Goal: Communication & Community: Answer question/provide support

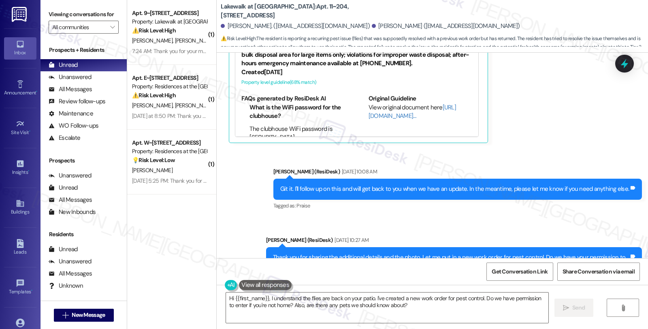
scroll to position [2121, 0]
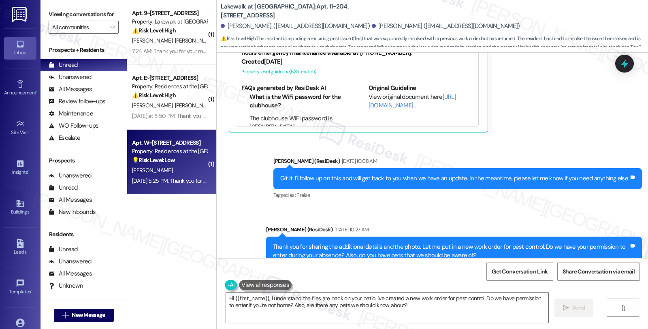
click at [176, 167] on div "C. Mckinney" at bounding box center [169, 170] width 77 height 10
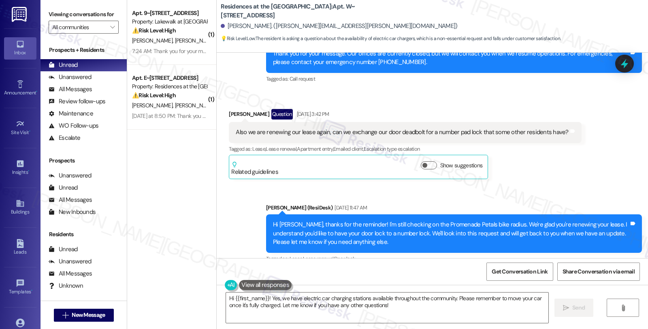
scroll to position [482, 0]
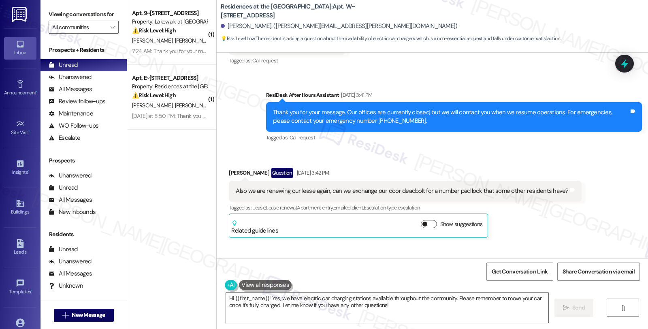
click at [427, 222] on button "Show suggestions" at bounding box center [429, 224] width 16 height 8
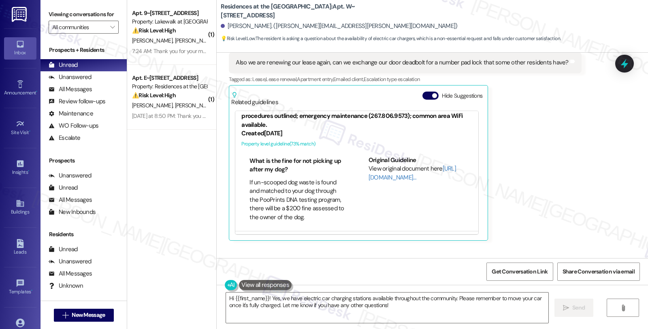
scroll to position [135, 0]
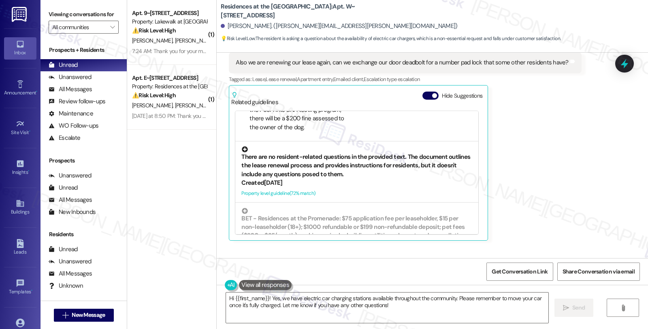
click at [382, 169] on div "There are no resident-related questions in the provided text. The document outl…" at bounding box center [356, 162] width 231 height 32
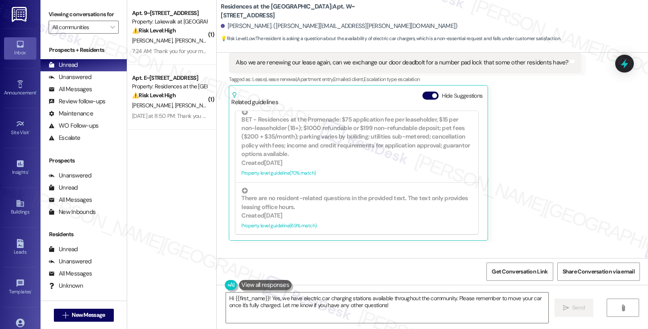
scroll to position [236, 0]
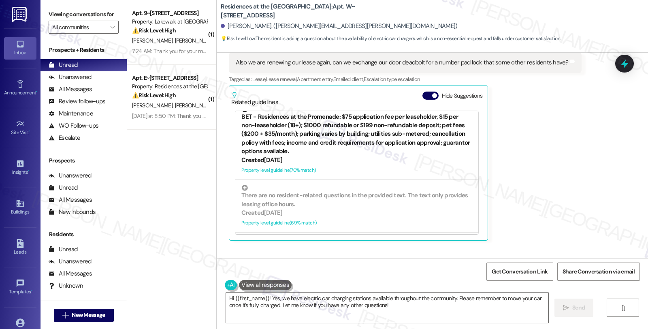
click at [343, 142] on div "BET - Residences at the Promenade: $75 application fee per leaseholder, $15 per…" at bounding box center [356, 131] width 231 height 50
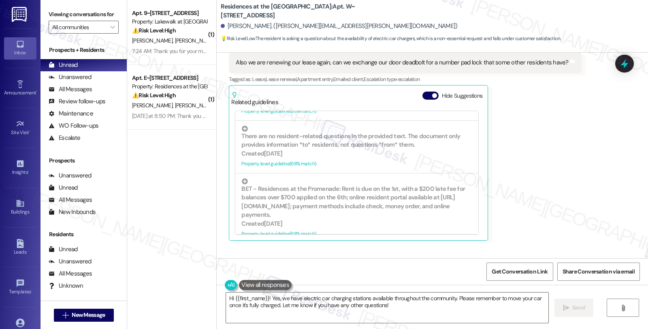
scroll to position [1105, 0]
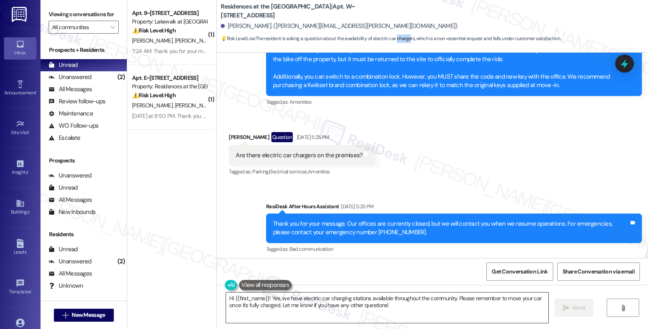
drag, startPoint x: 264, startPoint y: 297, endPoint x: 339, endPoint y: 297, distance: 75.3
click at [264, 297] on textarea "Hi {{first_name}}! Yes, we have electric car charging stations available throug…" at bounding box center [387, 307] width 322 height 30
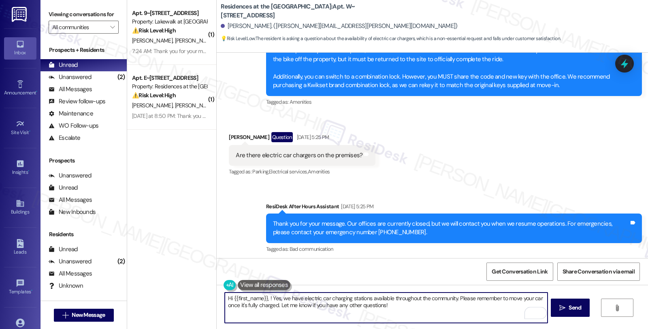
scroll to position [1060, 0]
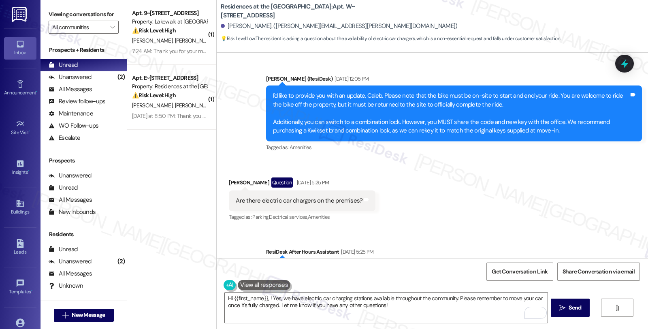
click at [540, 183] on div "Received via SMS Caleb Mckinney Question Aug 30, 2025 at 5:25 PM Are there elec…" at bounding box center [432, 194] width 431 height 70
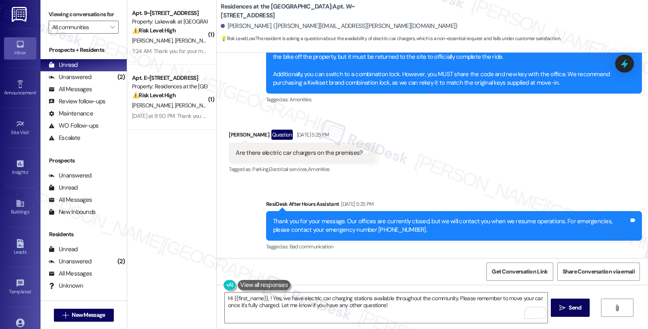
scroll to position [1108, 0]
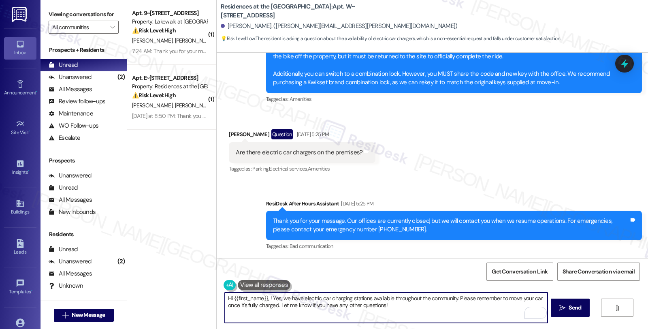
click at [267, 300] on textarea "Hi {{first_name}}, ! Yes, we have electric car charging stations available thro…" at bounding box center [386, 307] width 322 height 30
click at [264, 298] on textarea "Hi {{first_name}}, ! Yes, we have electric car charging stations available thro…" at bounding box center [386, 307] width 322 height 30
click at [296, 299] on textarea "Hi {{first_name}}, I understand you'd like to know ! Yes, we have electric car …" at bounding box center [386, 307] width 322 height 30
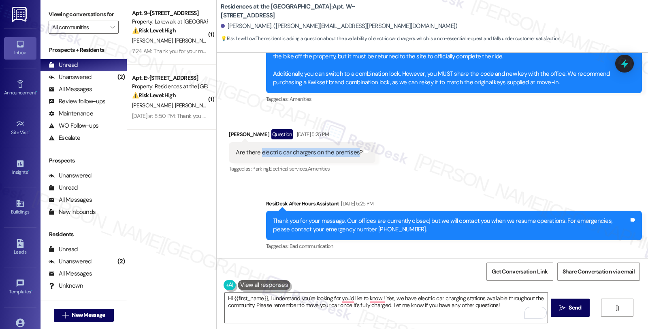
drag, startPoint x: 254, startPoint y: 151, endPoint x: 349, endPoint y: 151, distance: 95.5
click at [349, 151] on div "Are there electric car chargers on the premises?" at bounding box center [299, 152] width 127 height 9
copy div "electric car chargers on the premises"
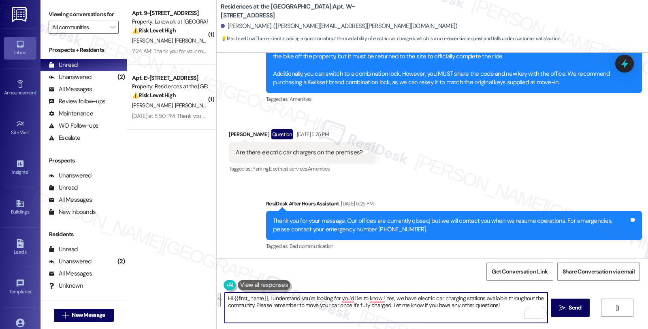
drag, startPoint x: 334, startPoint y: 298, endPoint x: 520, endPoint y: 320, distance: 187.5
click at [520, 320] on textarea "Hi {{first_name}}, I understand you're looking for you'd like to know ! Yes, we…" at bounding box center [386, 307] width 322 height 30
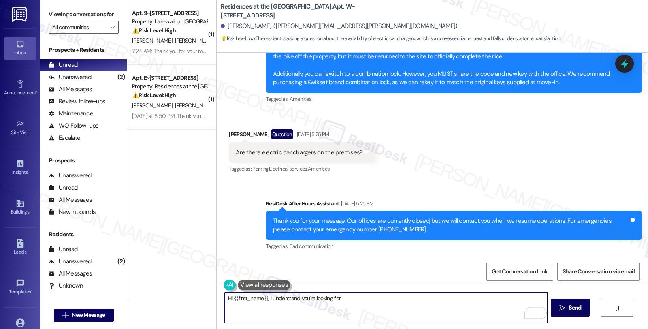
paste textarea "electric car chargers on the premises"
click at [427, 299] on textarea "Hi {{first_name}}, I understand you're looking for electric car chargers on the…" at bounding box center [386, 307] width 322 height 30
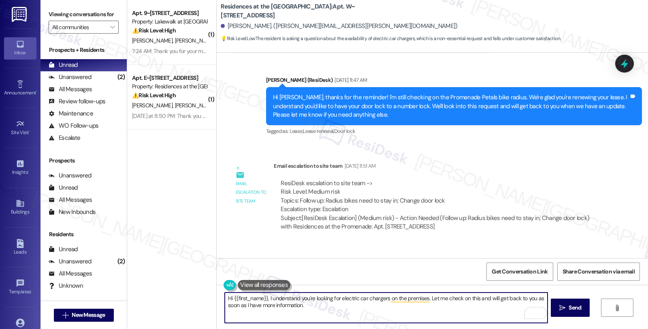
scroll to position [794, 0]
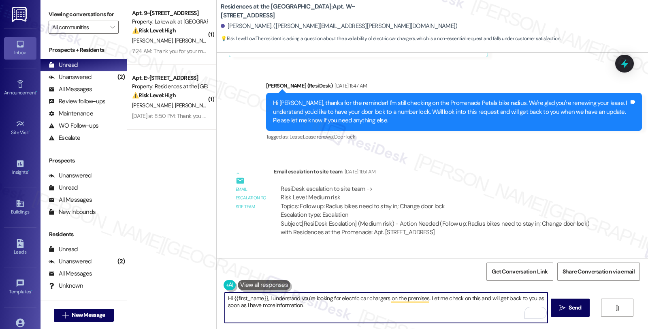
click at [341, 311] on textarea "Hi {{first_name}}, I understand you're looking for electric car chargers on the…" at bounding box center [386, 307] width 322 height 30
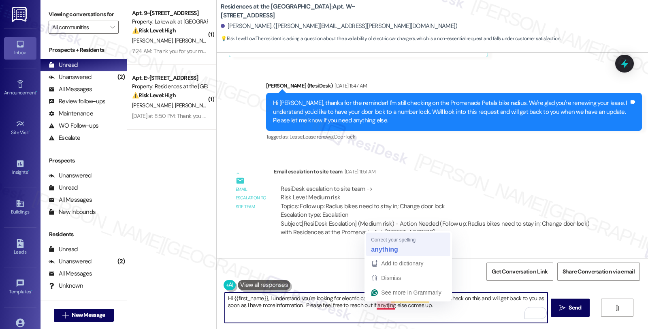
type textarea "Hi {{first_name}}, I understand you're looking for electric car chargers on the…"
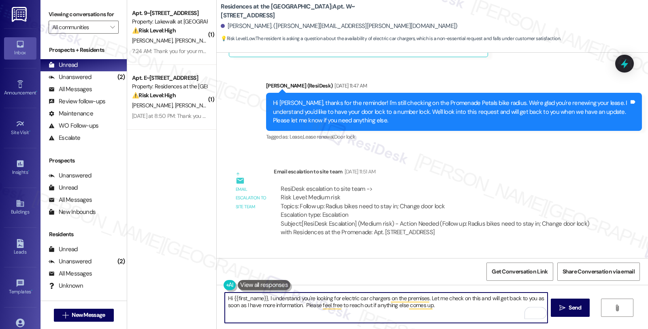
click at [438, 306] on textarea "Hi {{first_name}}, I understand you're looking for electric car chargers on the…" at bounding box center [386, 307] width 322 height 30
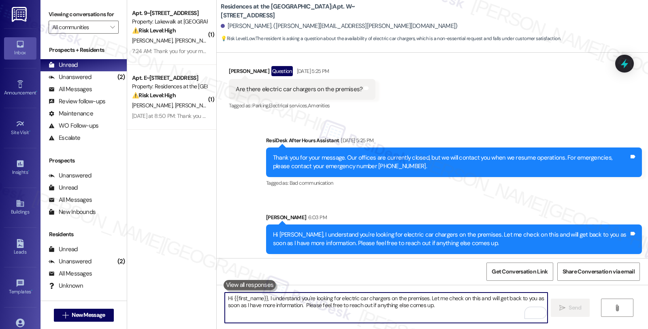
scroll to position [1173, 0]
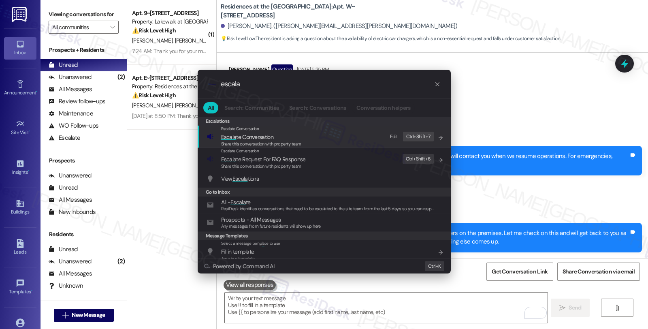
type input "escala"
click at [257, 132] on span "Escala te Conversation" at bounding box center [247, 136] width 52 height 9
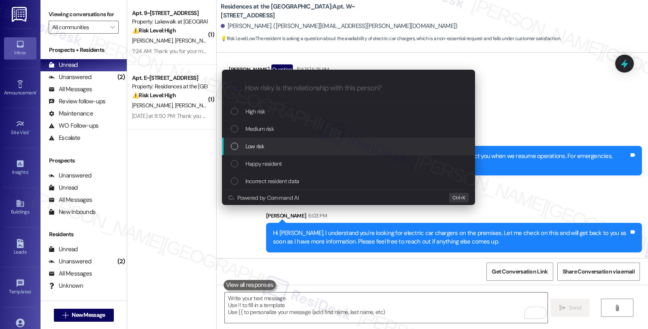
click at [292, 151] on div "Low risk" at bounding box center [348, 146] width 253 height 17
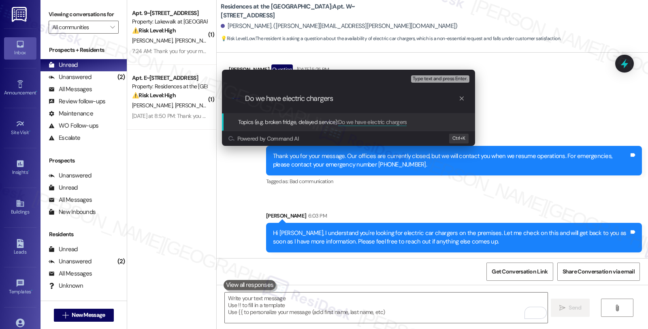
type input "Do we have electric chargers?"
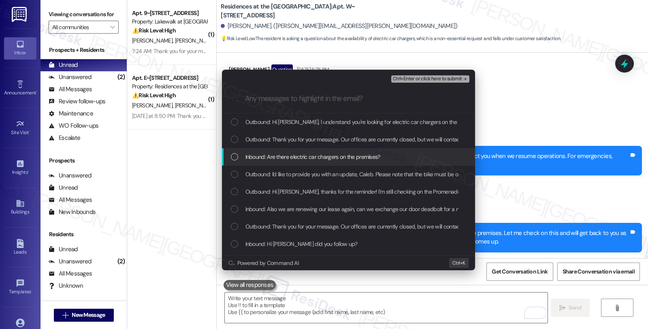
click at [291, 151] on div "Inbound: Are there electric car chargers on the premises?" at bounding box center [348, 156] width 253 height 17
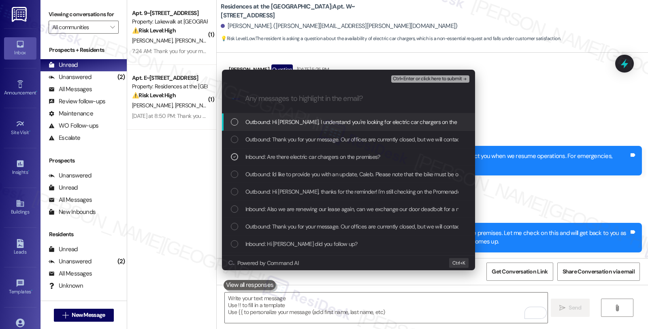
click at [447, 78] on span "Ctrl+Enter or click here to submit" at bounding box center [427, 79] width 69 height 6
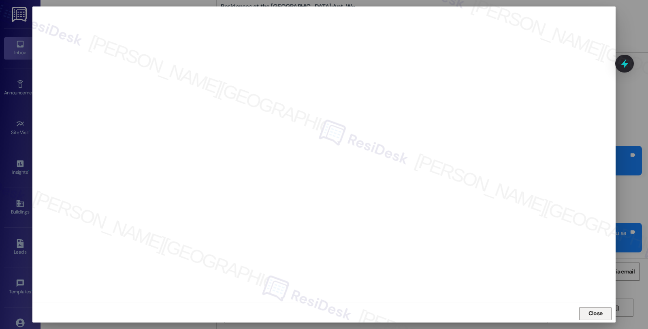
click at [590, 311] on span "Close" at bounding box center [595, 313] width 14 height 9
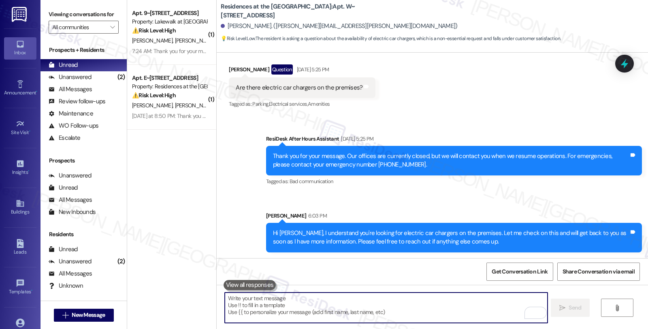
click at [619, 63] on icon at bounding box center [624, 63] width 11 height 11
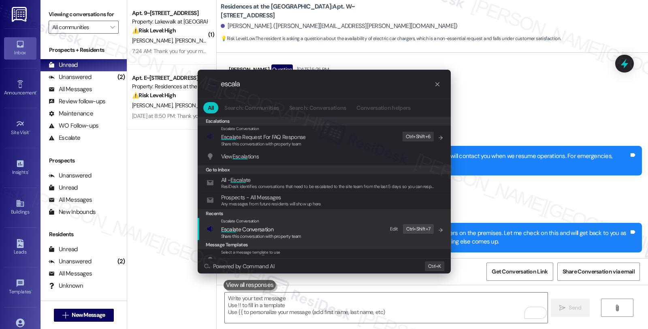
type input "escala"
click at [273, 229] on span "Escala te Conversation" at bounding box center [261, 229] width 80 height 9
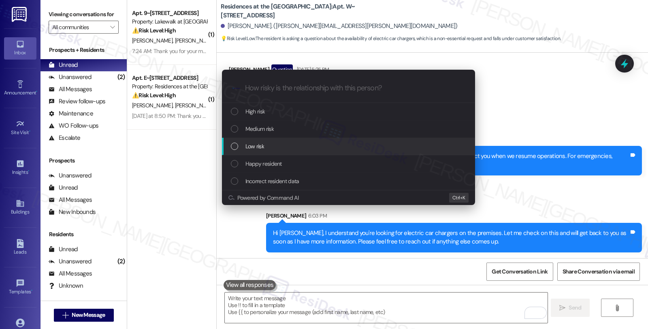
click at [273, 138] on div "Low risk" at bounding box center [348, 146] width 253 height 17
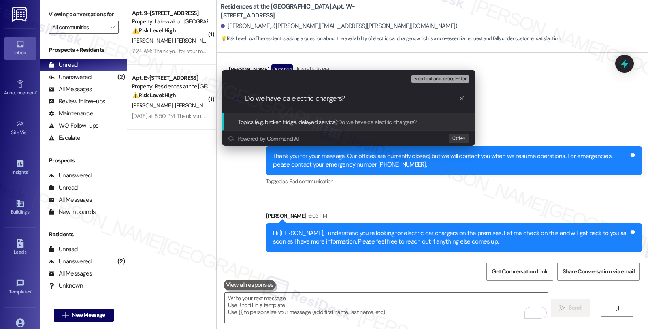
type input "Do we have car electric chargers?"
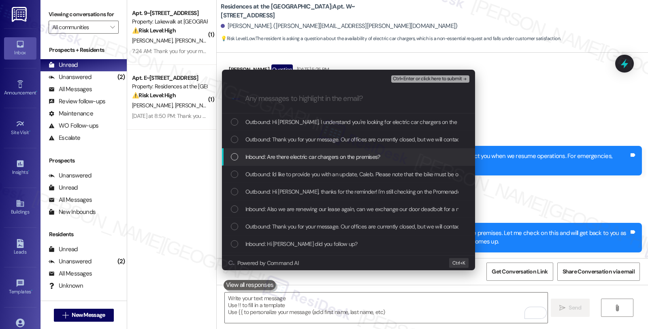
click at [275, 153] on span "Inbound: Are there electric car chargers on the premises?" at bounding box center [312, 156] width 135 height 9
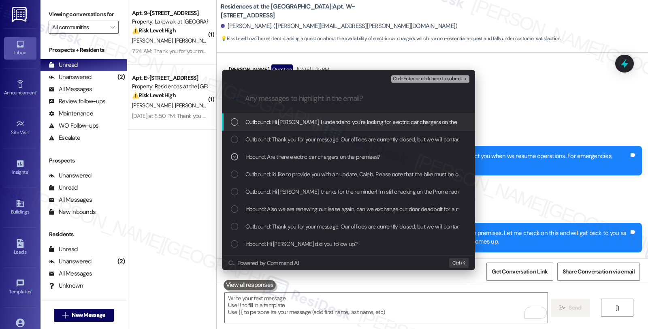
click at [407, 80] on span "Ctrl+Enter or click here to submit" at bounding box center [427, 79] width 69 height 6
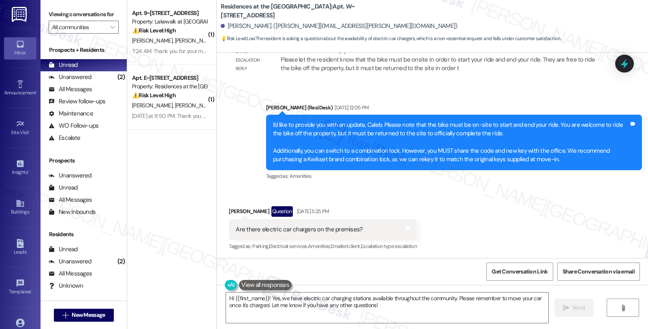
scroll to position [1053, 0]
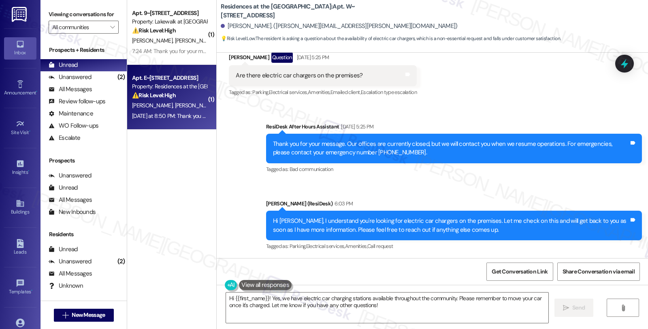
click at [176, 82] on div "Property: Residences at the Promenade" at bounding box center [169, 86] width 75 height 9
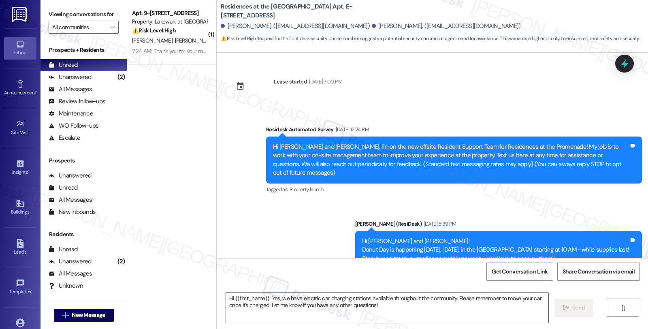
scroll to position [167, 0]
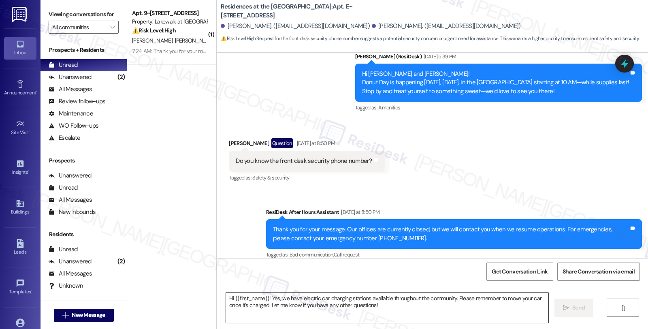
click at [304, 301] on textarea "Hi {{first_name}}! Yes, we have electric car charging stations available throug…" at bounding box center [387, 307] width 322 height 30
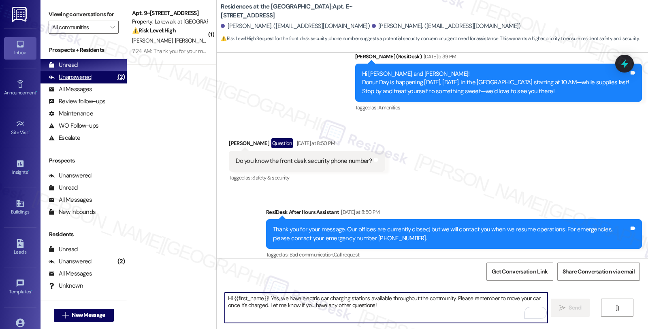
click at [84, 81] on div "Unanswered" at bounding box center [70, 77] width 43 height 9
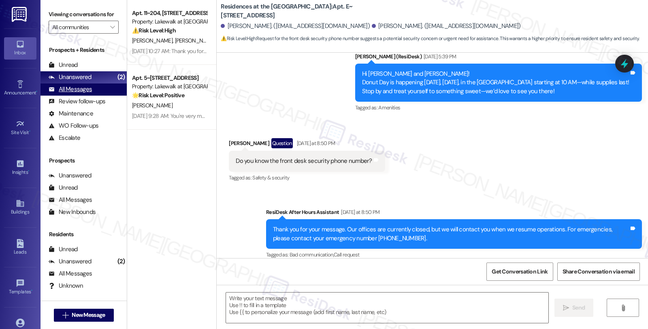
click at [76, 94] on div "All Messages" at bounding box center [70, 89] width 43 height 9
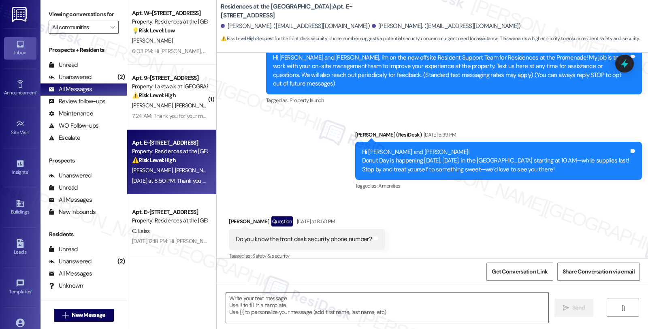
scroll to position [90, 0]
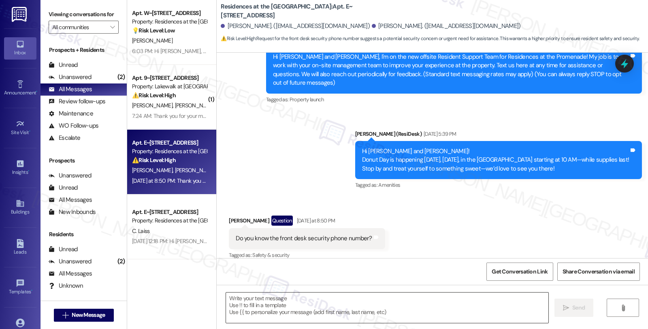
click at [285, 305] on textarea at bounding box center [387, 307] width 322 height 30
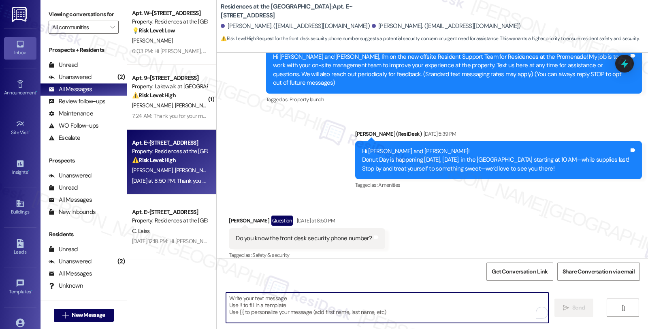
click at [229, 215] on div "Kyara Broady Question Yesterday at 8:50 PM" at bounding box center [307, 221] width 156 height 13
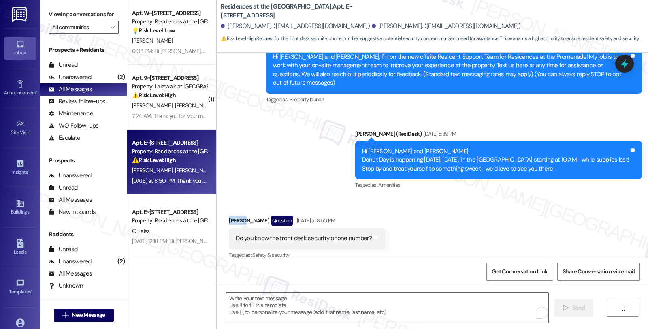
click at [229, 215] on div "Kyara Broady Question Yesterday at 8:50 PM" at bounding box center [307, 221] width 156 height 13
copy div "Kyara"
click at [262, 313] on textarea "To enrich screen reader interactions, please activate Accessibility in Grammarl…" at bounding box center [387, 307] width 322 height 30
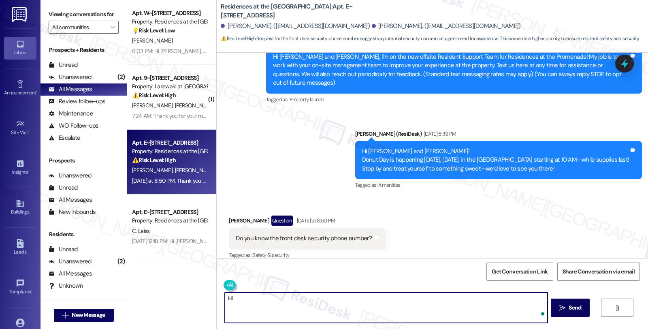
paste textarea "Kyara"
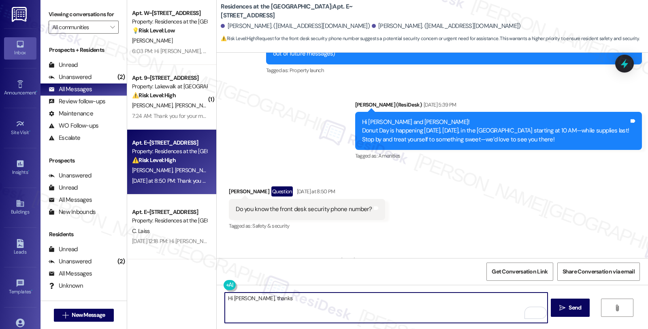
scroll to position [167, 0]
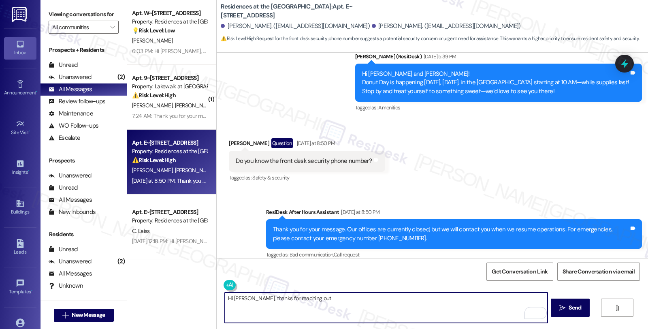
click at [323, 304] on textarea "Hi Kyara, thanks for reaching out" at bounding box center [386, 307] width 322 height 30
click at [342, 300] on textarea "Hi Kyara, thanks for reaching out. I understand" at bounding box center [386, 307] width 322 height 30
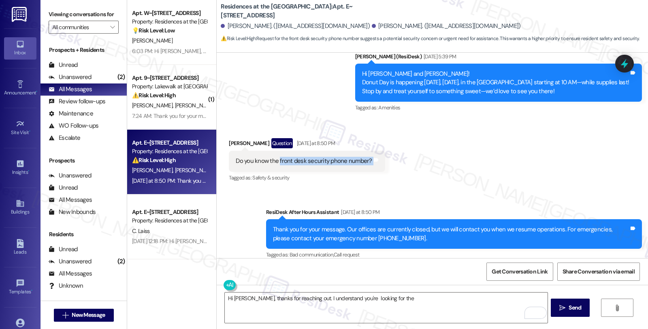
drag, startPoint x: 273, startPoint y: 152, endPoint x: 379, endPoint y: 153, distance: 106.5
click at [379, 153] on div "Received via SMS Kyara Broady Question Yesterday at 8:50 PM Do you know the fro…" at bounding box center [307, 161] width 168 height 58
copy div "front desk security phone number? Tags and notes"
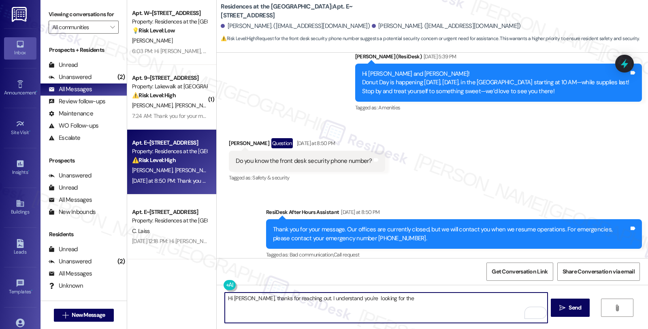
click at [401, 299] on textarea "Hi Kyara, thanks for reaching out. I understand you're looking for the" at bounding box center [386, 307] width 322 height 30
paste textarea "front desk security phone number?"
click at [475, 297] on textarea "Hi Kyara, thanks for reaching out. I understand you're looking for the front de…" at bounding box center [386, 307] width 322 height 30
click at [515, 298] on textarea "Hi Kyara, thanks for reaching out. I understand you're looking for the front de…" at bounding box center [386, 307] width 322 height 30
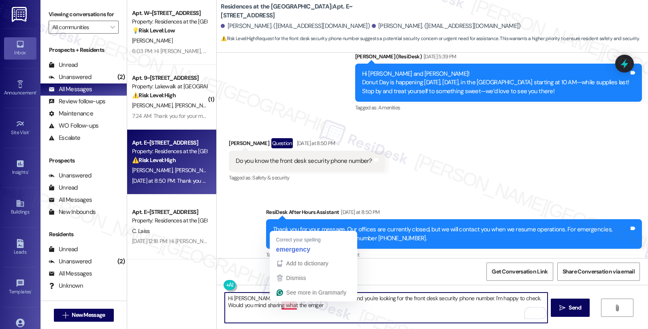
click at [282, 307] on textarea "Hi Kyara, thanks for reaching out. I understand you're looking for the front de…" at bounding box center [386, 307] width 322 height 30
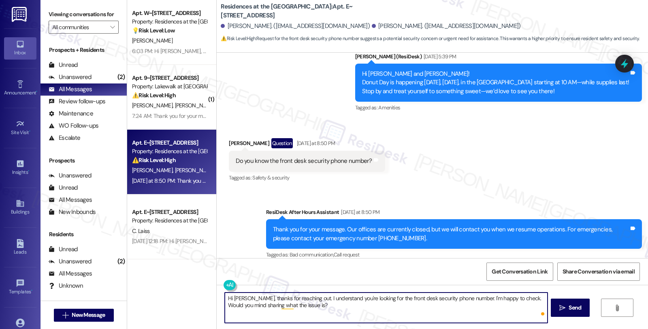
type textarea "Hi Kyara, thanks for reaching out. I understand you're looking for the front de…"
click at [304, 308] on textarea "Hi Kyara, thanks for reaching out. I understand you're looking for the front de…" at bounding box center [386, 307] width 322 height 30
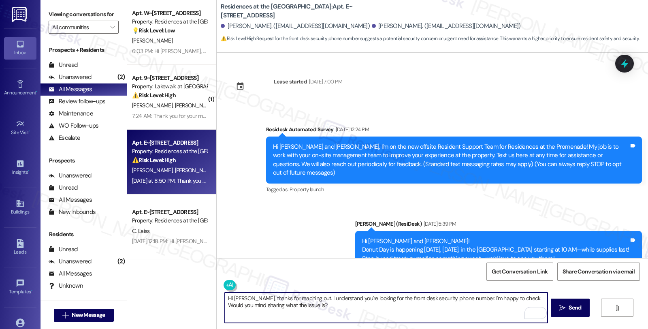
scroll to position [167, 0]
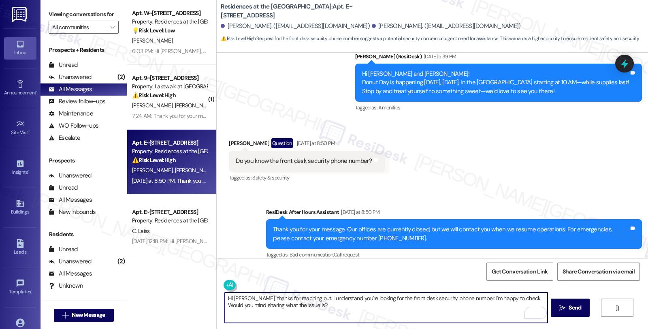
click at [308, 300] on textarea "Hi Kyara, thanks for reaching out. I understand you're looking for the front de…" at bounding box center [386, 307] width 322 height 30
click at [304, 305] on textarea "Hi Kyara, thanks for reaching out. I understand you're looking for the front de…" at bounding box center [386, 307] width 322 height 30
click at [527, 313] on div "Rewrite with Grammarly" at bounding box center [530, 312] width 9 height 9
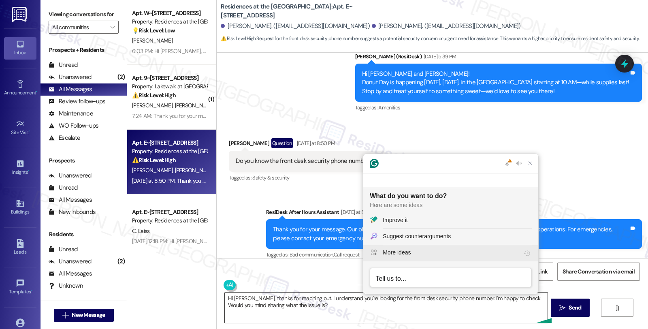
scroll to position [0, 0]
click at [323, 309] on textarea "Hi Kyara, thanks for reaching out. I understand you're looking for the front de…" at bounding box center [386, 307] width 322 height 30
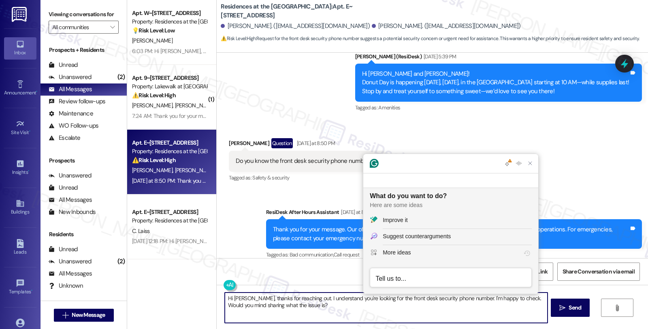
click at [322, 309] on textarea "Hi Kyara, thanks for reaching out. I understand you're looking for the front de…" at bounding box center [386, 307] width 322 height 30
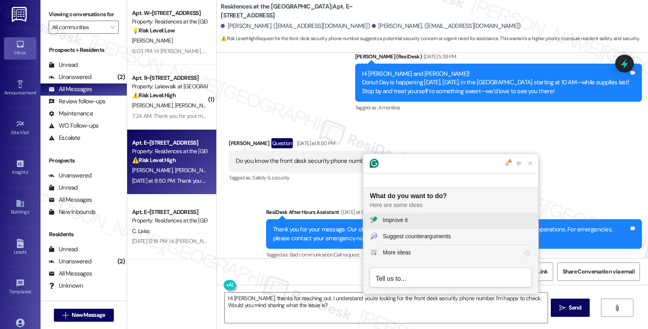
click at [405, 219] on div "Improve it" at bounding box center [395, 220] width 25 height 9
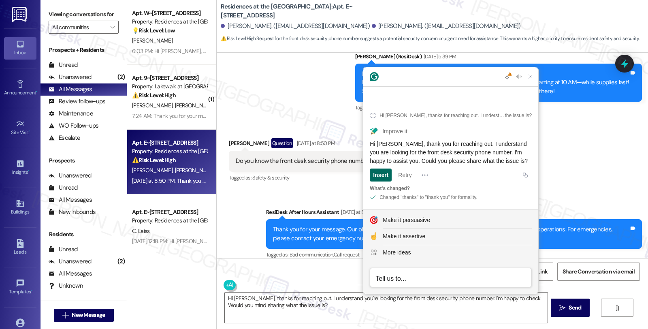
click at [381, 175] on div "Insert" at bounding box center [380, 174] width 15 height 13
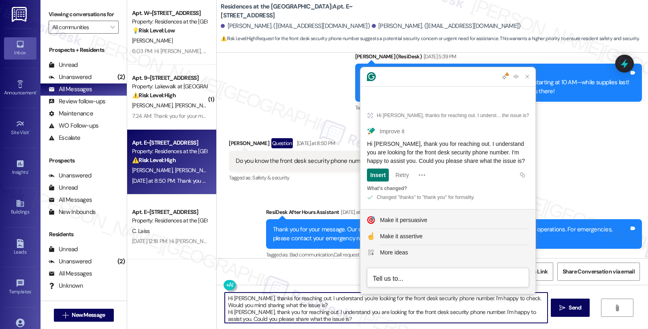
click at [302, 309] on textarea "Hi Kyara, thanks for reaching out. I understand you're looking for the front de…" at bounding box center [386, 307] width 322 height 30
drag, startPoint x: 297, startPoint y: 302, endPoint x: 200, endPoint y: 287, distance: 97.9
click at [200, 287] on div "Apt. W~4112, 1100 Market Street Property: Residences at the Promenade 💡 Risk Le…" at bounding box center [387, 164] width 521 height 329
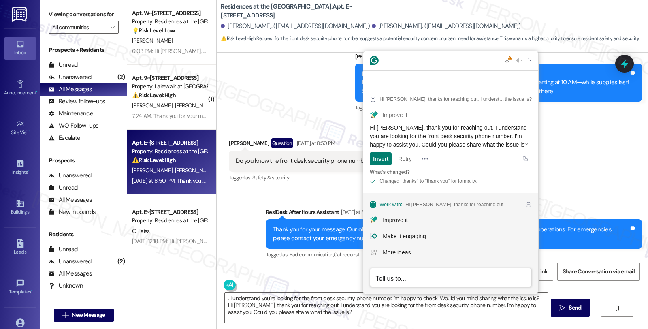
drag, startPoint x: 521, startPoint y: 143, endPoint x: 366, endPoint y: 122, distance: 156.8
click at [366, 122] on article "Hi Kyara, thanks for reaching out. I understand you're looking for the front de…" at bounding box center [450, 139] width 175 height 108
drag, startPoint x: 317, startPoint y: 310, endPoint x: 312, endPoint y: 311, distance: 4.5
click at [316, 310] on textarea ". I understand you're looking for the front desk security phone number. I'm hap…" at bounding box center [386, 307] width 322 height 30
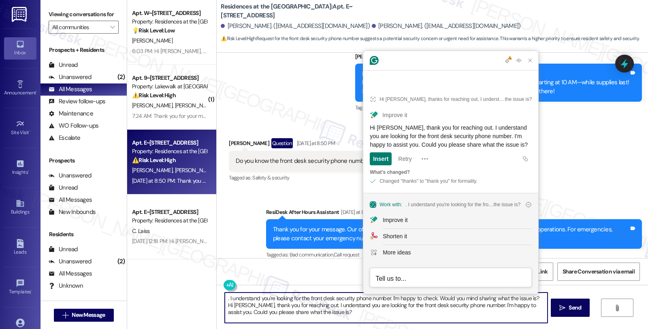
paste textarea "To enrich screen reader interactions, please activate Accessibility in Grammarl…"
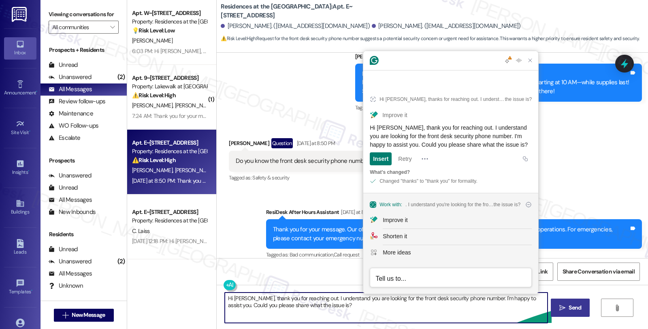
type textarea "Hi Kyara, thank you for reaching out. I understand you are looking for the fron…"
click at [570, 309] on span "Send" at bounding box center [574, 307] width 13 height 9
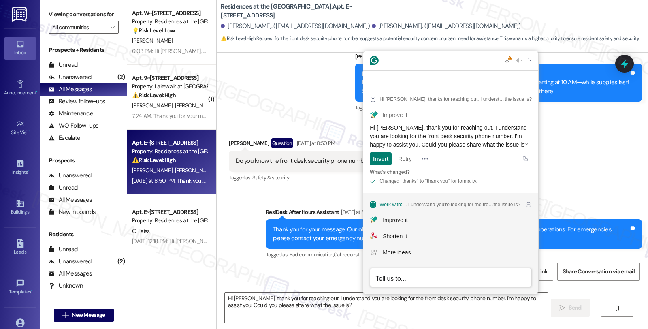
scroll to position [90, 0]
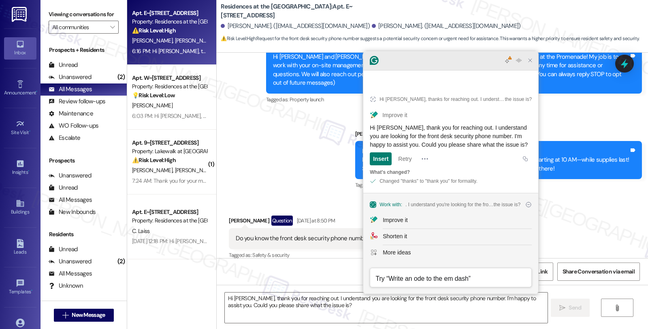
click at [530, 62] on icon "Close Grammarly Assistant" at bounding box center [529, 60] width 3 height 3
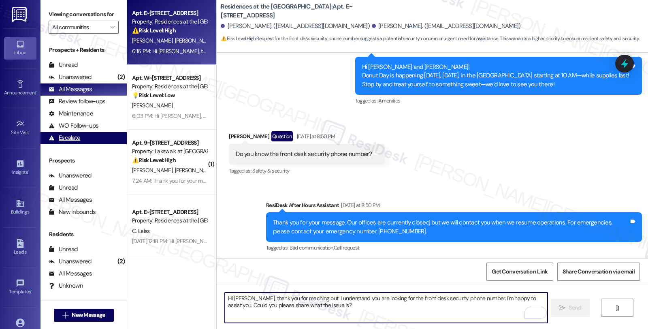
scroll to position [232, 0]
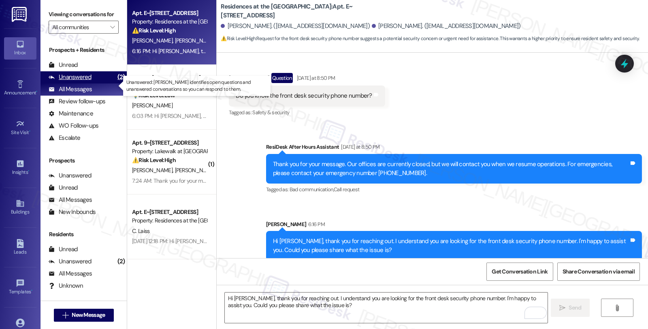
click at [77, 81] on div "Unanswered" at bounding box center [70, 77] width 43 height 9
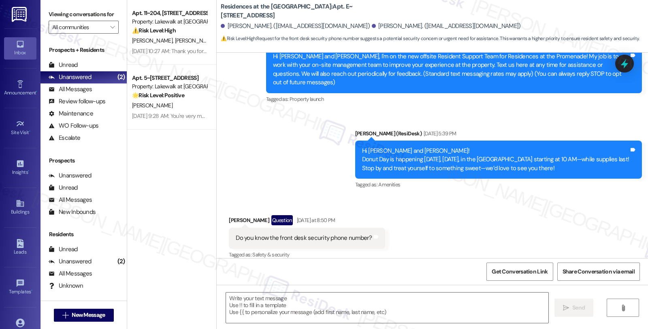
type textarea "Fetching suggested responses. Please feel free to read through the conversation…"
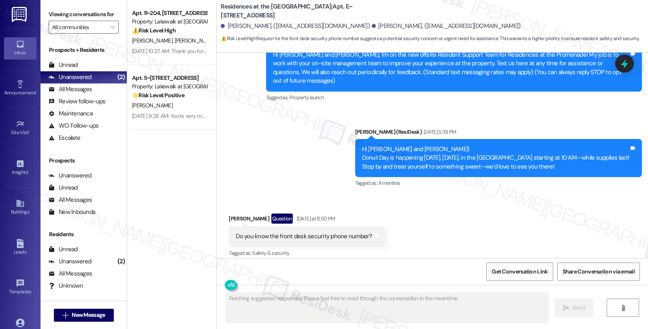
scroll to position [244, 0]
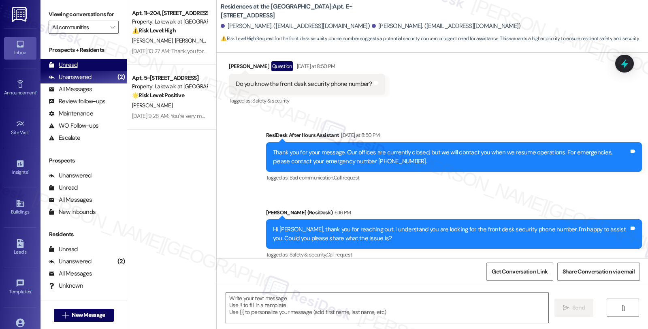
click at [71, 69] on div "Unread" at bounding box center [63, 65] width 29 height 9
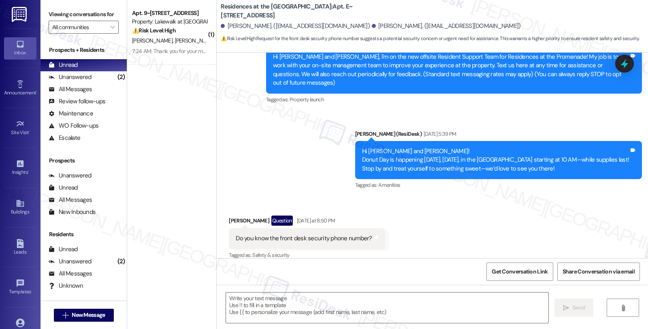
type textarea "Fetching suggested responses. Please feel free to read through the conversation…"
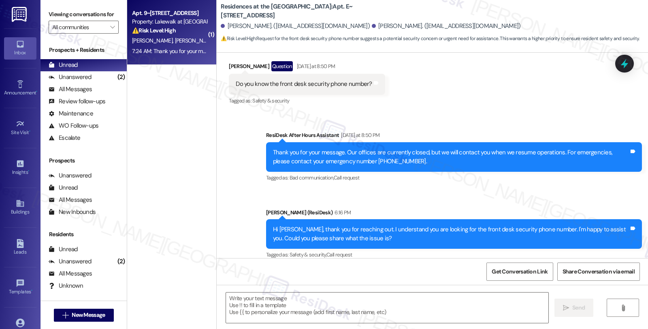
click at [180, 26] on div "Property: Lakewalk at [GEOGRAPHIC_DATA]" at bounding box center [169, 21] width 75 height 9
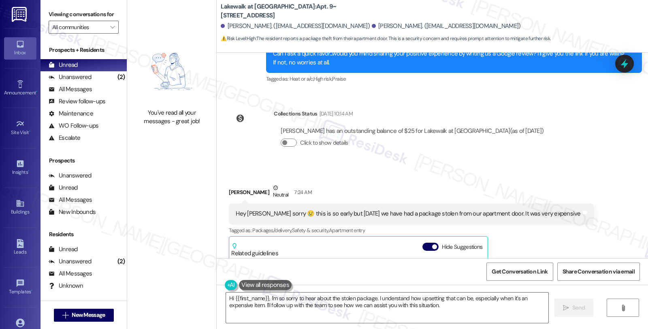
scroll to position [2539, 0]
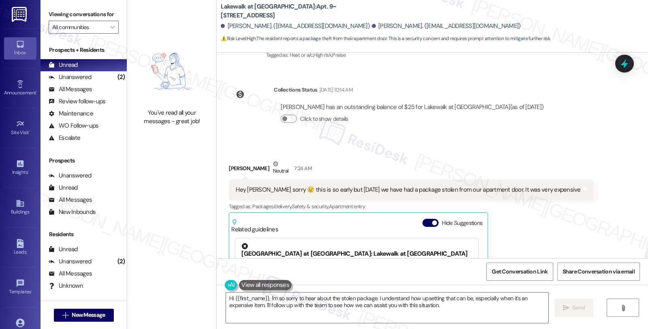
click at [572, 217] on div "Desiree Hattaway Neutral 7:24 AM Hey sarah sorry 😢 this is so early but on Sund…" at bounding box center [411, 264] width 364 height 208
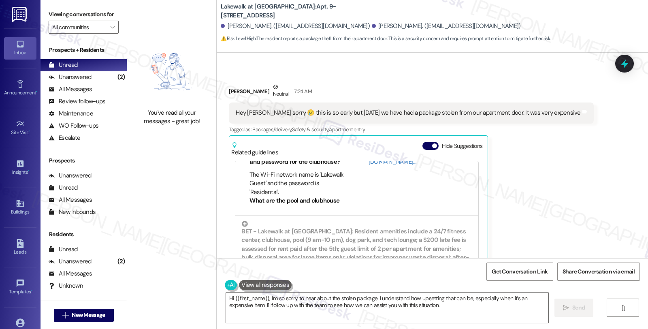
scroll to position [100, 0]
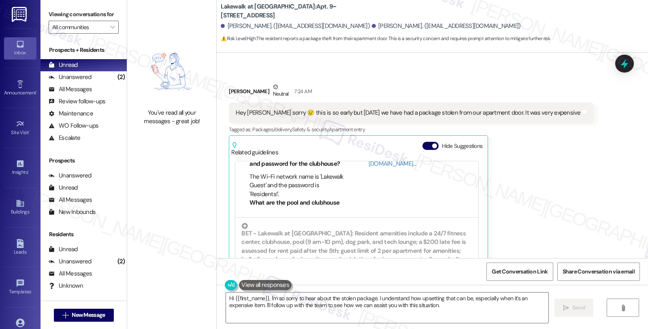
click at [523, 126] on div "Desiree Hattaway Neutral 7:24 AM Hey sarah sorry 😢 this is so early but on Sund…" at bounding box center [411, 187] width 364 height 208
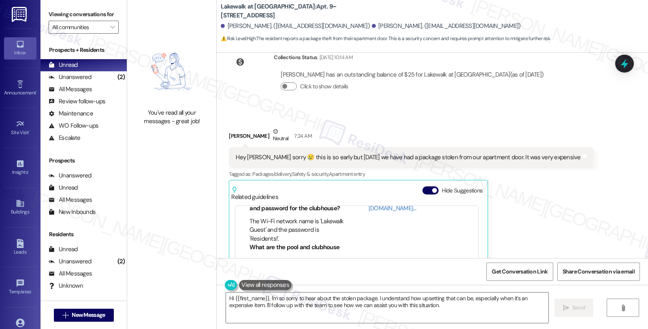
scroll to position [2571, 0]
click at [326, 306] on textarea "Hi {{first_name}}, I'm so sorry to hear about the stolen package. I understand …" at bounding box center [387, 307] width 322 height 30
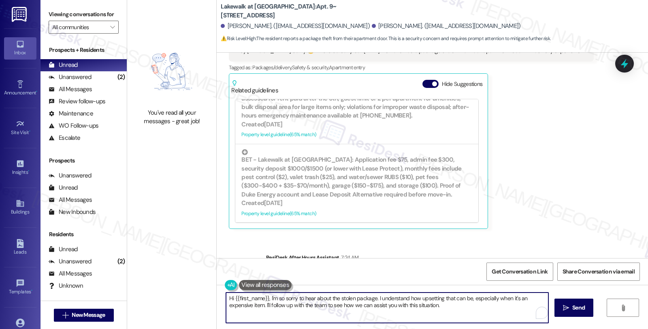
scroll to position [2706, 0]
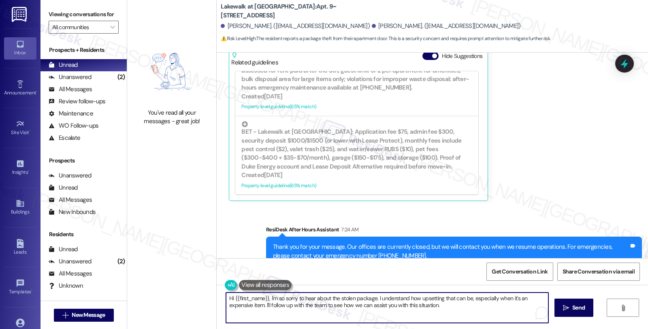
click at [456, 311] on textarea "Hi {{first_name}}, I'm so sorry to hear about the stolen package. I understand …" at bounding box center [387, 307] width 322 height 30
click at [455, 309] on textarea "Hi {{first_name}}, I'm so sorry to hear about the stolen package. I understand …" at bounding box center [386, 307] width 322 height 30
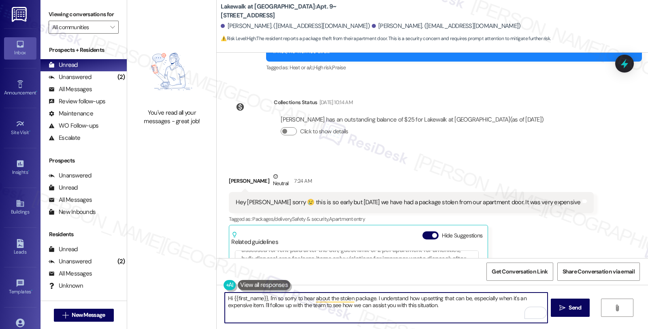
scroll to position [2526, 0]
click at [448, 301] on textarea "Hi {{first_name}}, I'm so sorry to hear about the stolen package. I understand …" at bounding box center [386, 307] width 322 height 30
click at [444, 306] on textarea "Hi {{first_name}}, I'm so sorry to hear about the stolen package. I understand …" at bounding box center [386, 307] width 322 height 30
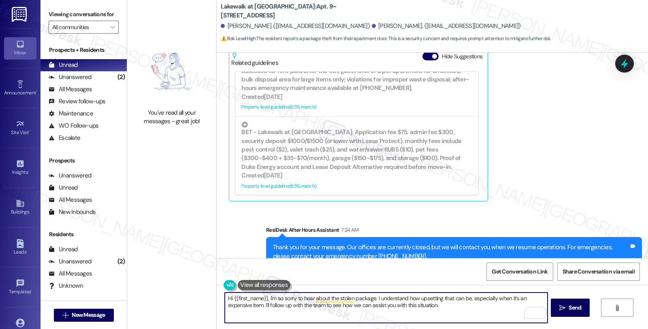
scroll to position [2706, 0]
click at [466, 308] on textarea "Hi {{first_name}}, I'm so sorry to hear about the stolen package. I understand …" at bounding box center [386, 307] width 322 height 30
click at [287, 307] on textarea "Hi {{first_name}}, I'm so sorry to hear about the stolen package. I understand …" at bounding box center [386, 307] width 322 height 30
click at [441, 306] on textarea "Hi {{first_name}}, I'm so sorry to hear about the stolen package. I understand …" at bounding box center [386, 307] width 322 height 30
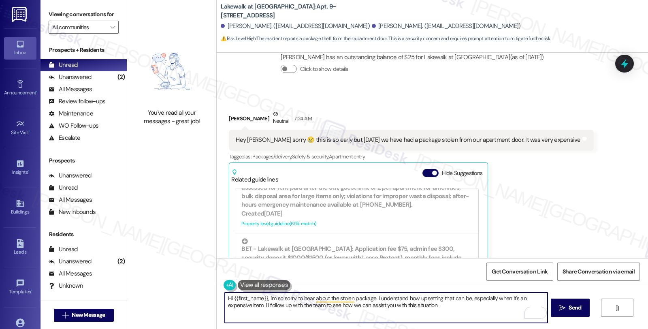
scroll to position [2571, 0]
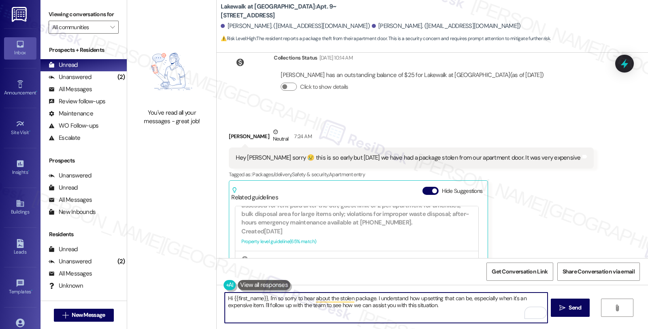
click at [331, 309] on textarea "Hi {{first_name}}, I'm so sorry to hear about the stolen package. I understand …" at bounding box center [386, 307] width 322 height 30
drag, startPoint x: 443, startPoint y: 306, endPoint x: 259, endPoint y: 308, distance: 184.2
click at [259, 308] on textarea "Hi {{first_name}}, I'm so sorry to hear about the stolen package. I understand …" at bounding box center [386, 307] width 322 height 30
click at [497, 302] on textarea "Hi {{first_name}}, I'm so sorry to hear about the stolen package. I understand …" at bounding box center [386, 307] width 322 height 30
click at [520, 304] on textarea "Hi {{first_name}}, I'm so sorry to hear about the stolen package. I understand …" at bounding box center [386, 307] width 322 height 30
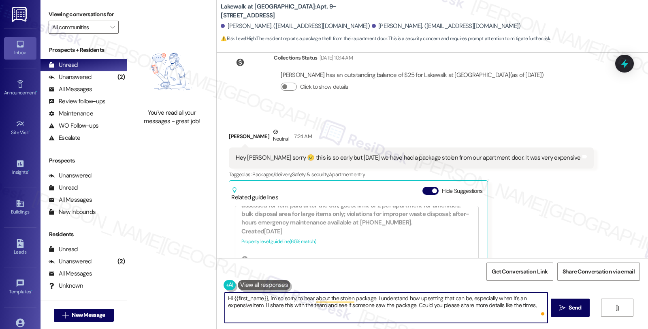
click at [520, 304] on textarea "Hi {{first_name}}, I'm so sorry to hear about the stolen package. I understand …" at bounding box center [386, 307] width 322 height 30
click at [522, 313] on div "Rewrite with Grammarly" at bounding box center [524, 312] width 9 height 9
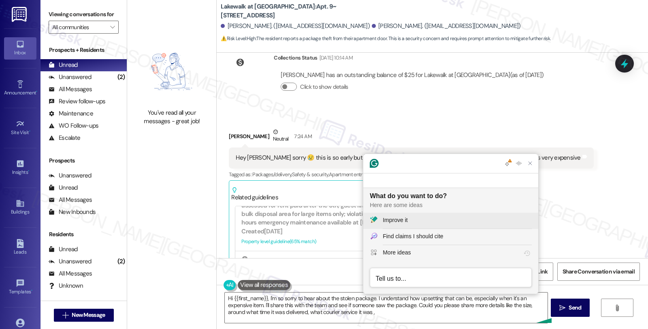
scroll to position [0, 0]
click at [413, 217] on div "Improve it" at bounding box center [457, 220] width 149 height 9
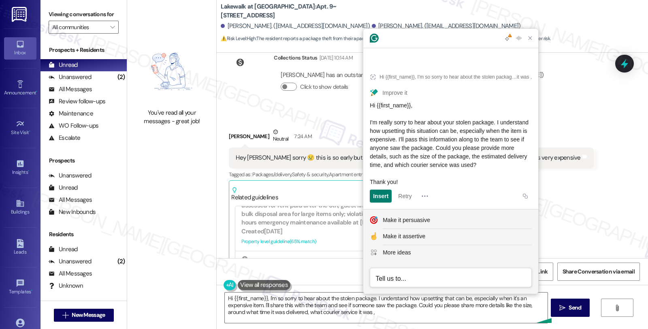
drag, startPoint x: 421, startPoint y: 162, endPoint x: 365, endPoint y: 113, distance: 75.1
click at [365, 113] on article "Hi {{first_name}}, I'm so sorry to hear about the stolen package. I understand …" at bounding box center [450, 135] width 175 height 147
click at [287, 306] on textarea "Hi {{first_name}}, I'm so sorry to hear about the stolen package. I understand …" at bounding box center [386, 307] width 322 height 30
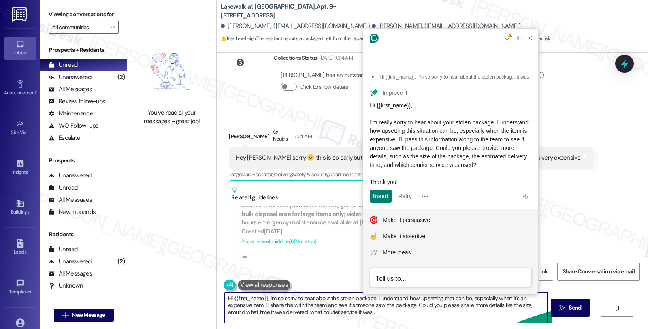
drag, startPoint x: 262, startPoint y: 296, endPoint x: 398, endPoint y: 323, distance: 138.2
click at [398, 323] on div "Hi {{first_name}}, I'm so sorry to hear about the stolen package. I understand …" at bounding box center [432, 315] width 431 height 61
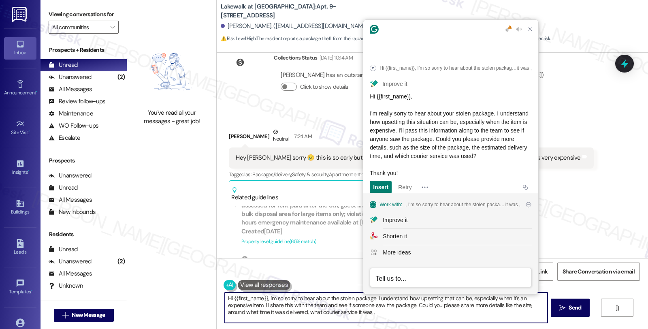
scroll to position [2, 0]
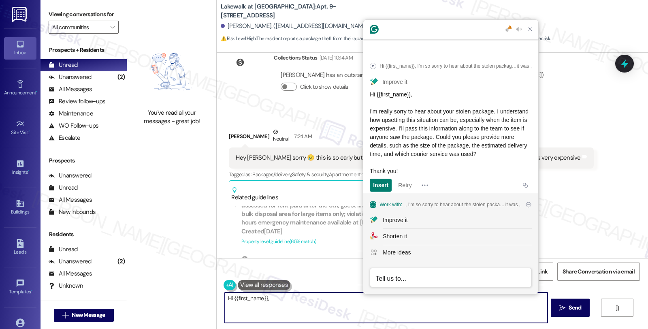
paste textarea "I'm really sorry to hear about your stolen package. I understand how upsetting …"
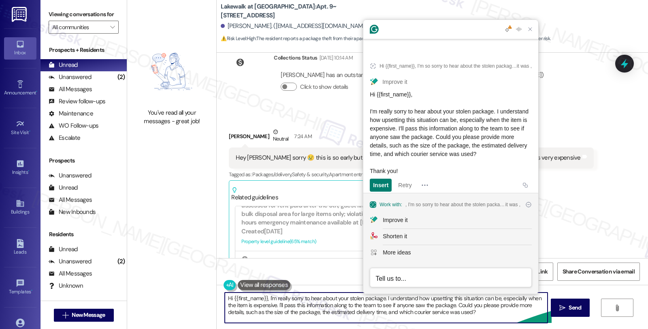
click at [351, 300] on textarea "Hi {{first_name}}, I'm really sorry to hear about your stolen package. I unders…" at bounding box center [386, 307] width 322 height 30
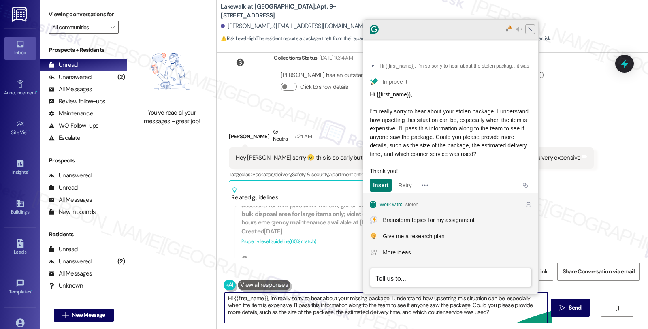
type textarea "Hi {{first_name}}, I'm really sorry to hear about your missing package. I under…"
click at [530, 30] on icon "Close Grammarly Assistant" at bounding box center [530, 29] width 6 height 6
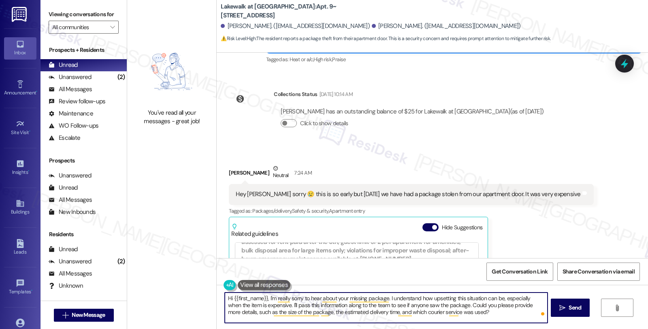
scroll to position [2526, 0]
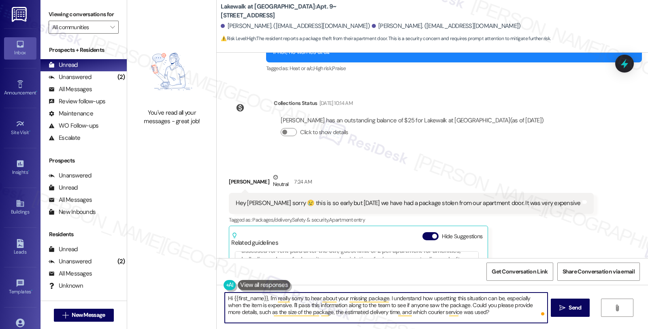
click at [229, 173] on div "Desiree Hattaway Neutral 7:24 AM" at bounding box center [411, 183] width 364 height 20
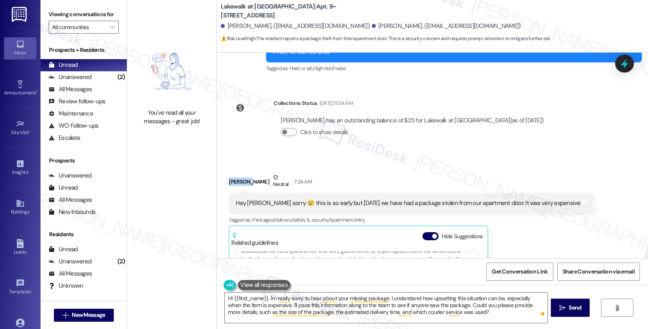
click at [229, 173] on div "Desiree Hattaway Neutral 7:24 AM" at bounding box center [411, 183] width 364 height 20
copy div "Desiree"
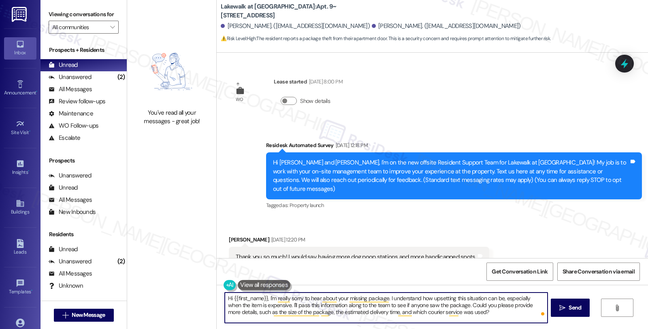
scroll to position [190, 0]
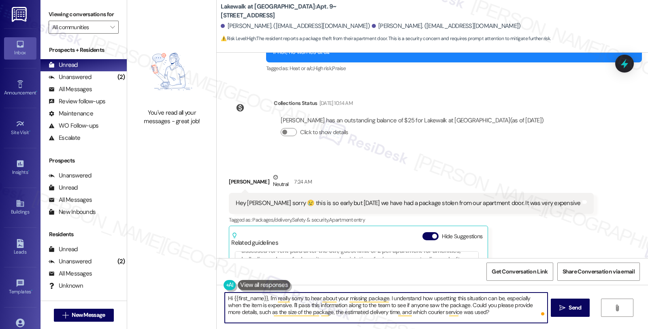
click at [262, 296] on textarea "Hi {{first_name}}, I'm really sorry to hear about your missing package. I under…" at bounding box center [386, 307] width 322 height 30
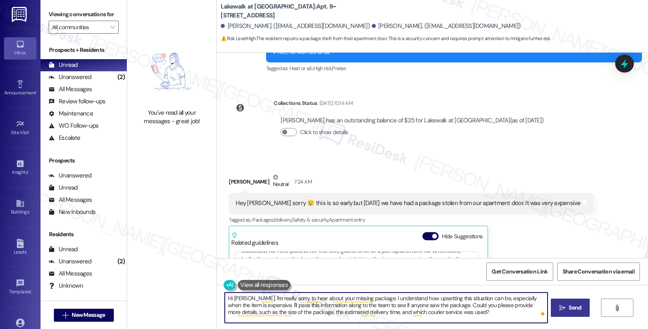
type textarea "Hi [PERSON_NAME], I'm really sorry to hear about your missing package. I unders…"
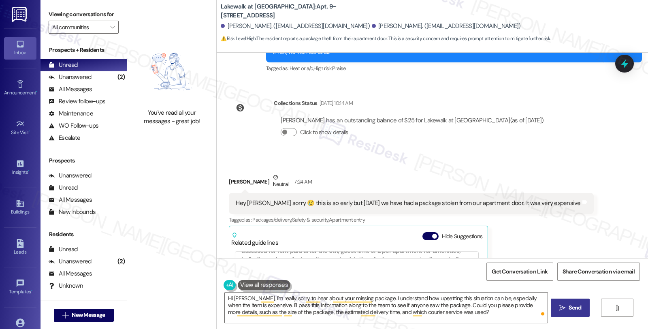
click at [560, 313] on button " Send" at bounding box center [570, 307] width 39 height 18
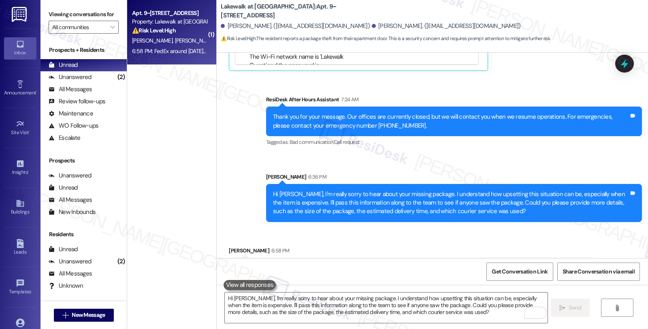
scroll to position [2836, 0]
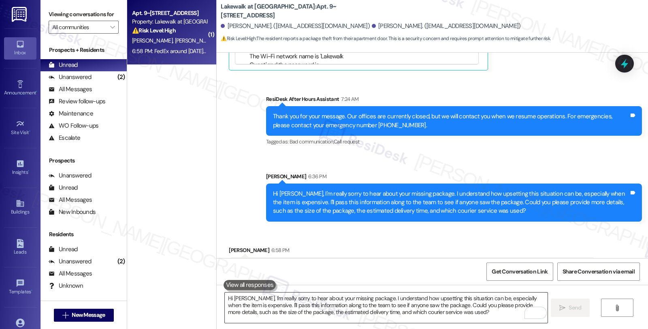
click at [296, 298] on textarea "Hi [PERSON_NAME], I'm really sorry to hear about your missing package. I unders…" at bounding box center [386, 307] width 322 height 30
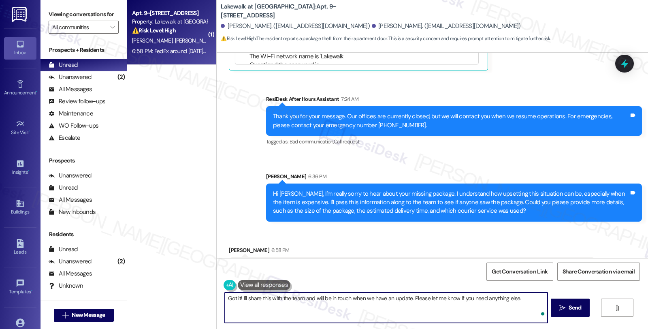
type textarea "Got it! I'll share this with the team and will be in touch when we have an upda…"
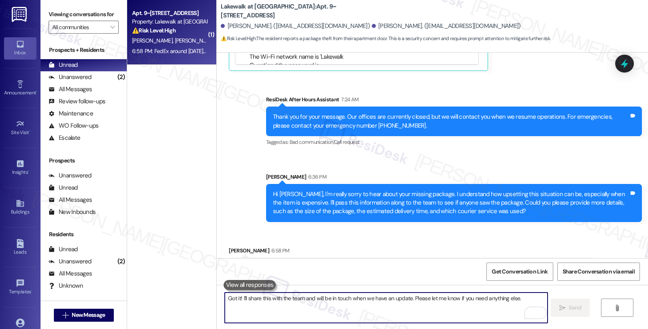
scroll to position [2892, 0]
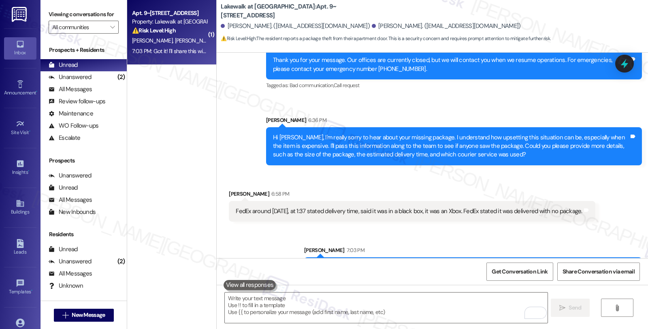
click at [241, 228] on div "Sent via SMS [PERSON_NAME] 7:03 PM Got it! I'll share this with the team and wi…" at bounding box center [432, 256] width 431 height 56
click at [622, 60] on icon at bounding box center [624, 64] width 14 height 14
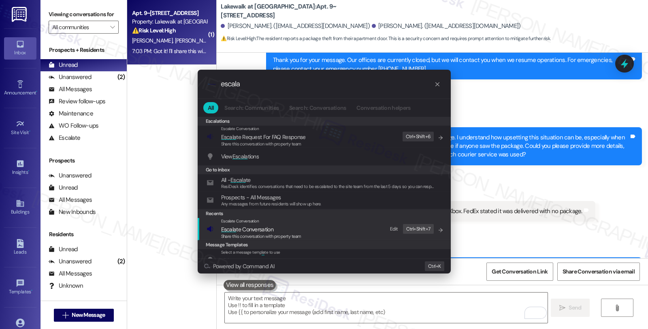
type input "escala"
click at [294, 225] on span "Escala te Conversation" at bounding box center [261, 229] width 80 height 9
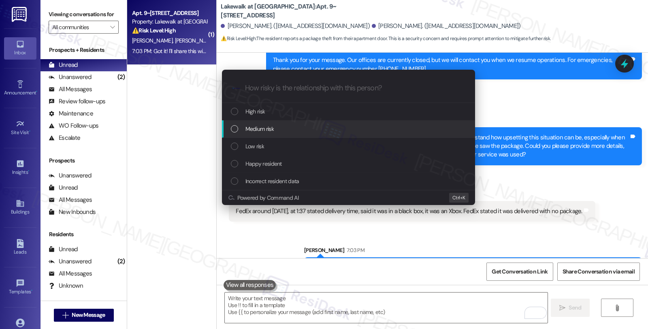
click at [273, 132] on span "Medium risk" at bounding box center [259, 128] width 28 height 9
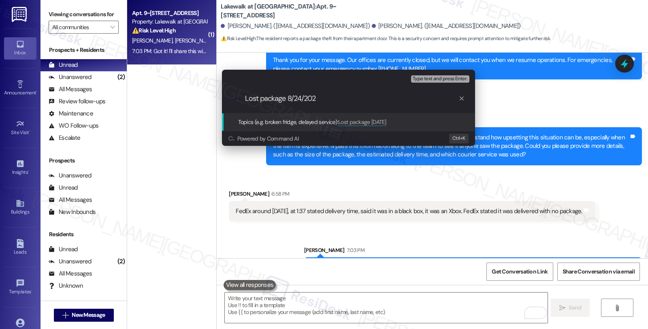
type input "Lost package [DATE]"
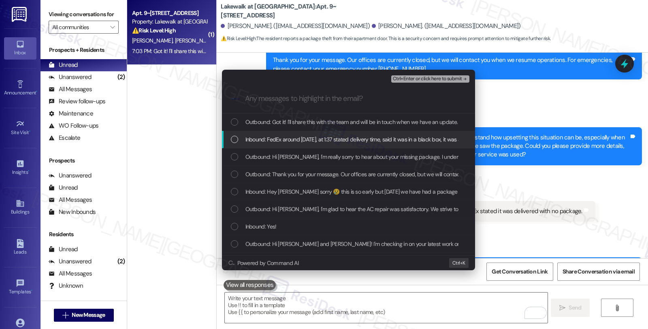
click at [273, 136] on span "Inbound: FedEx around [DATE], at 1:37 stated delivery time, said it was in a bl…" at bounding box center [417, 139] width 345 height 9
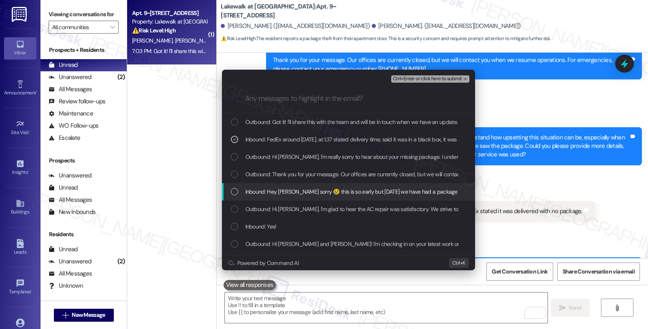
click at [273, 193] on span "Inbound: Hey [PERSON_NAME] sorry 😢 this is so early but [DATE] we have had a pa…" at bounding box center [415, 191] width 340 height 9
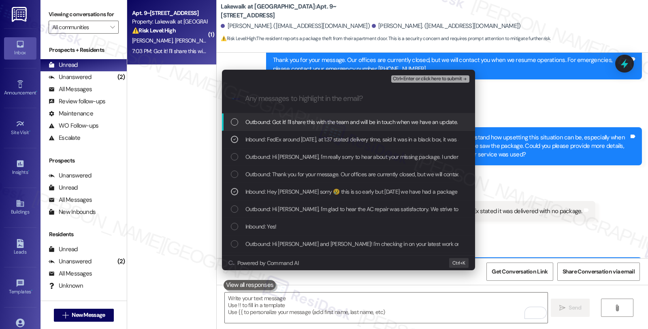
click at [427, 76] on span "Ctrl+Enter or click here to submit" at bounding box center [427, 79] width 69 height 6
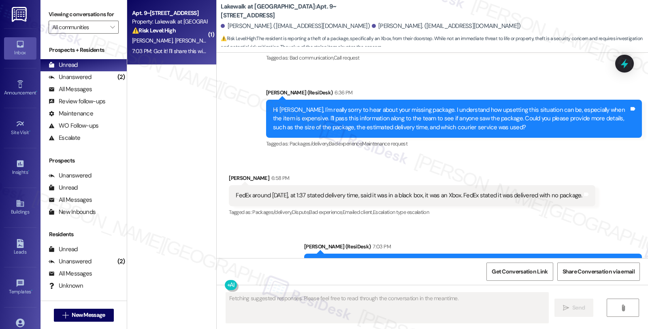
scroll to position [2796, 0]
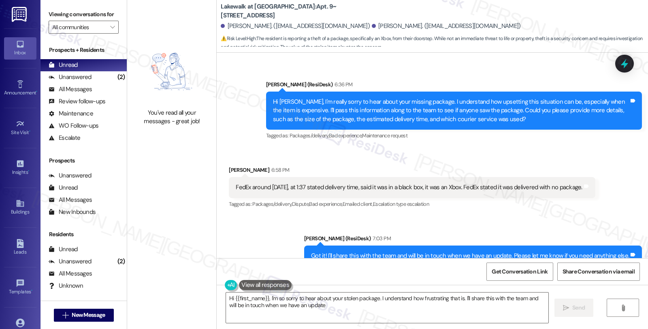
type textarea "Hi {{first_name}}, I'm so sorry to hear about your stolen package. I understand…"
click at [91, 83] on div "Unanswered (2)" at bounding box center [83, 77] width 86 height 12
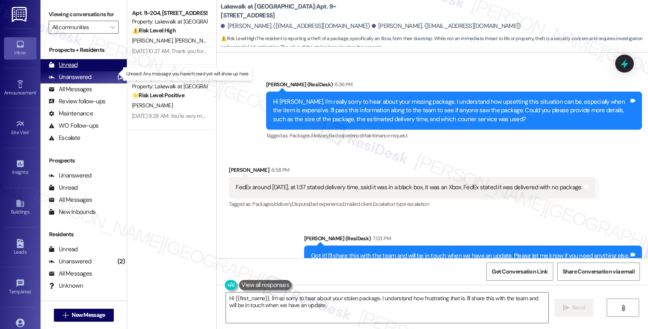
click at [87, 71] on div "Unread (0)" at bounding box center [83, 65] width 86 height 12
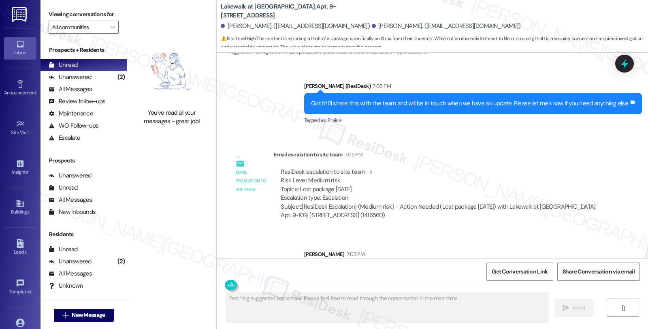
scroll to position [2953, 0]
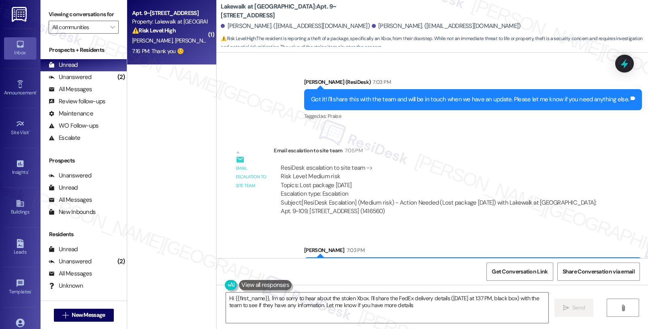
type textarea "Hi {{first_name}}, I'm so sorry to hear about the stolen Xbox. I'll share the F…"
